Goal: Information Seeking & Learning: Check status

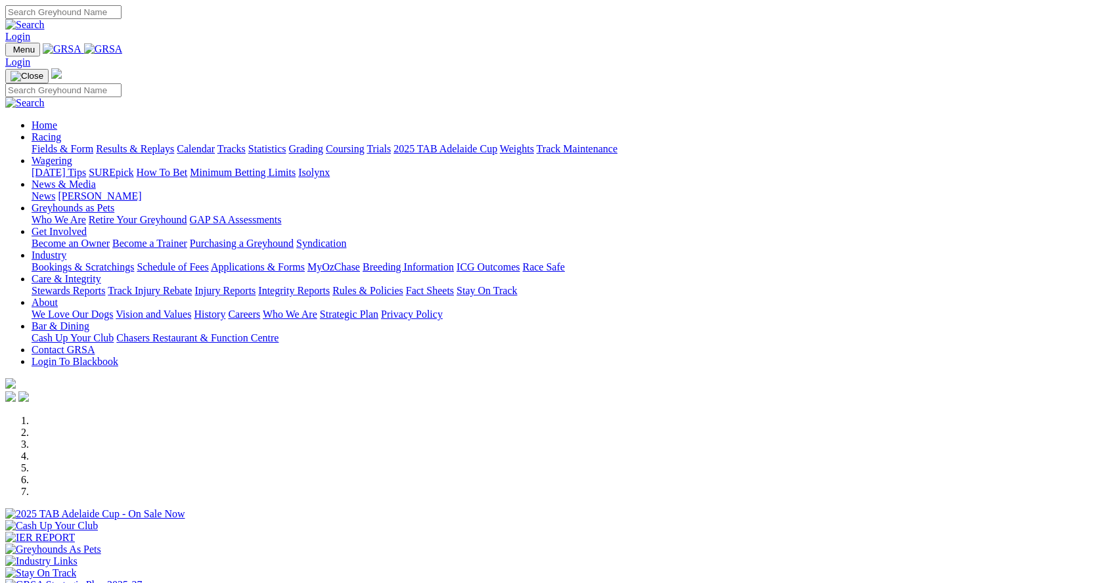
click at [61, 131] on link "Racing" at bounding box center [47, 136] width 30 height 11
click at [174, 143] on link "Results & Replays" at bounding box center [135, 148] width 78 height 11
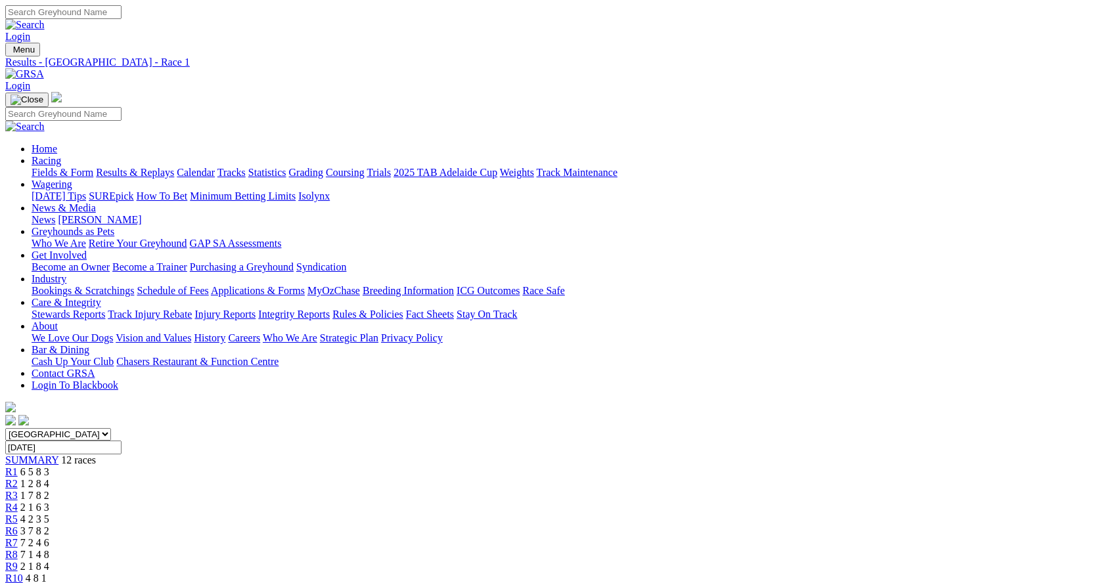
click at [309, 478] on div "R2 1 2 8 4" at bounding box center [547, 484] width 1084 height 12
click at [18, 490] on link "R3" at bounding box center [11, 495] width 12 height 11
click at [49, 502] on span "2 1 6 3" at bounding box center [34, 507] width 29 height 11
click at [49, 513] on span "4 2 3 5" at bounding box center [34, 518] width 29 height 11
click at [555, 525] on div "R6 3 7 8 2" at bounding box center [547, 531] width 1084 height 12
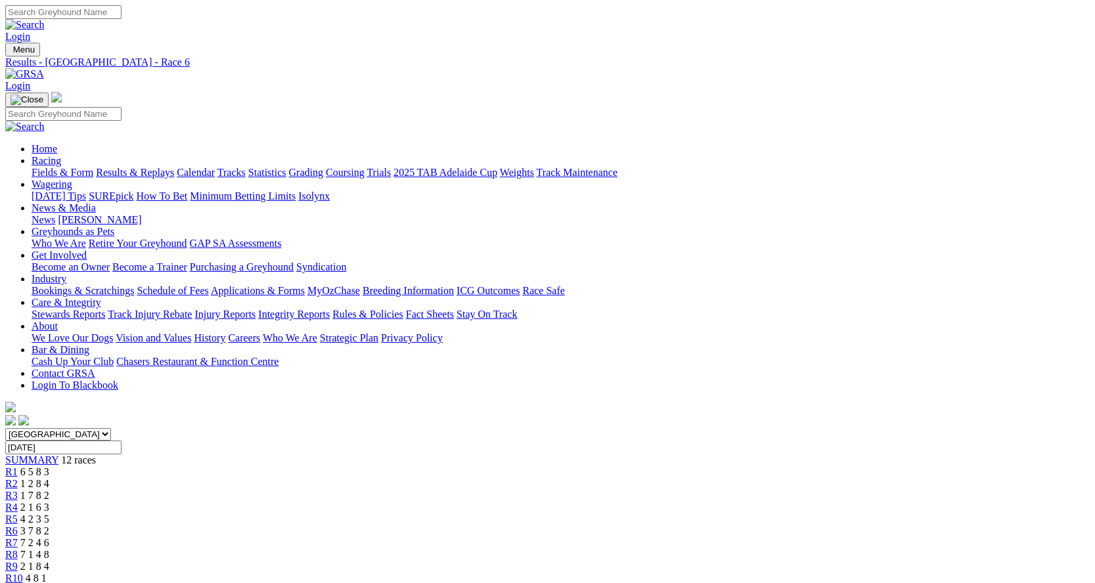
click at [49, 502] on span "2 1 6 3" at bounding box center [34, 507] width 29 height 11
click at [49, 525] on span "3 7 8 2" at bounding box center [34, 530] width 29 height 11
click at [49, 537] on span "7 2 4 6" at bounding box center [34, 542] width 29 height 11
click at [49, 549] on span "7 1 4 8" at bounding box center [34, 554] width 29 height 11
click at [49, 561] on span "2 1 8 4" at bounding box center [34, 566] width 29 height 11
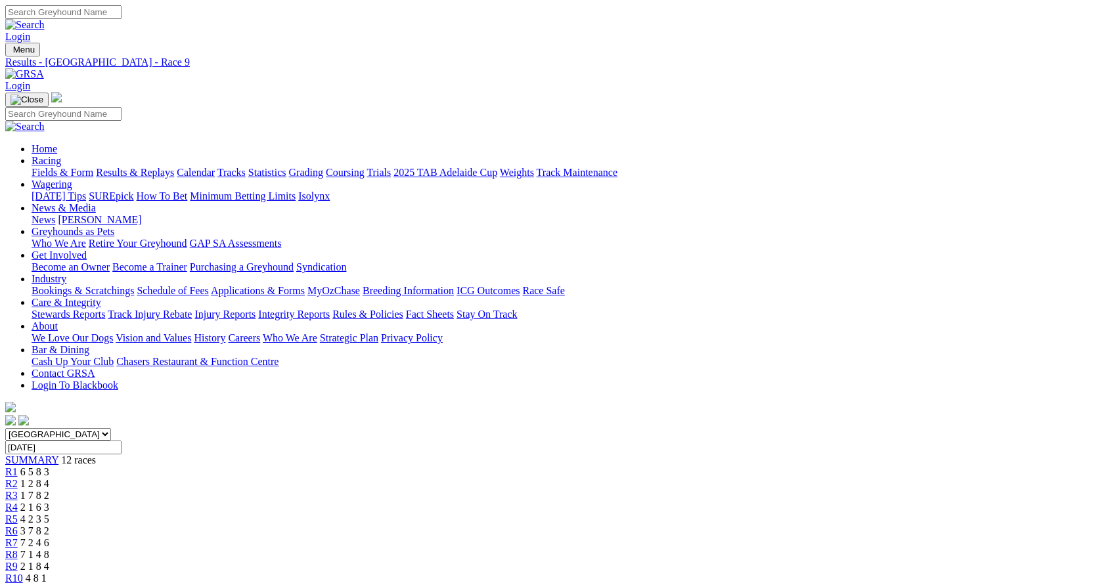
click at [798, 573] on div "R10 4 8 1" at bounding box center [547, 579] width 1084 height 12
click at [864, 582] on div "R11 4 2 7 8" at bounding box center [547, 590] width 1084 height 12
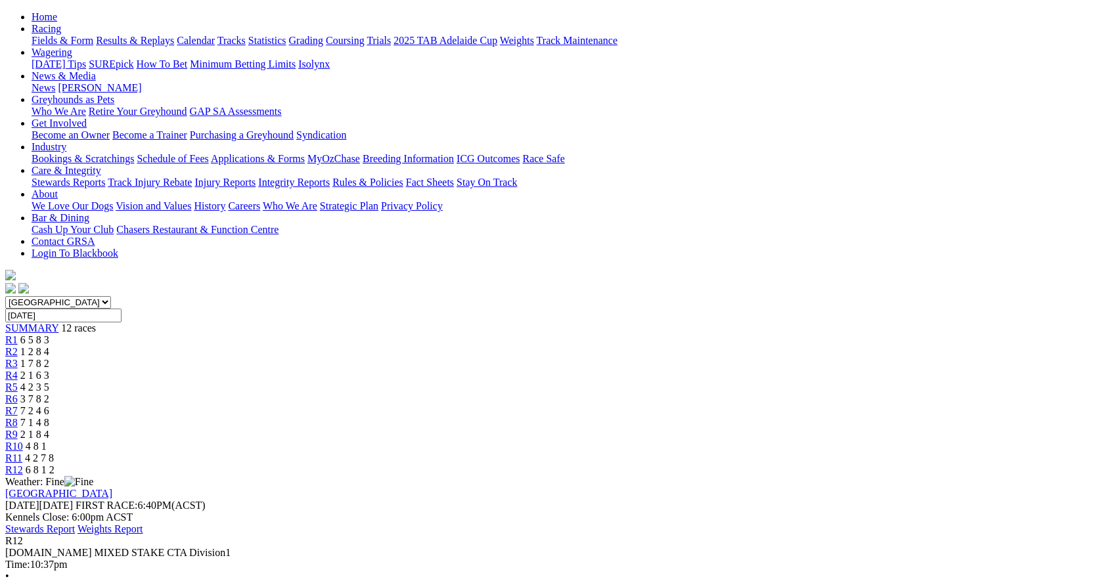
scroll to position [131, 0]
